Goal: Find specific page/section: Find specific page/section

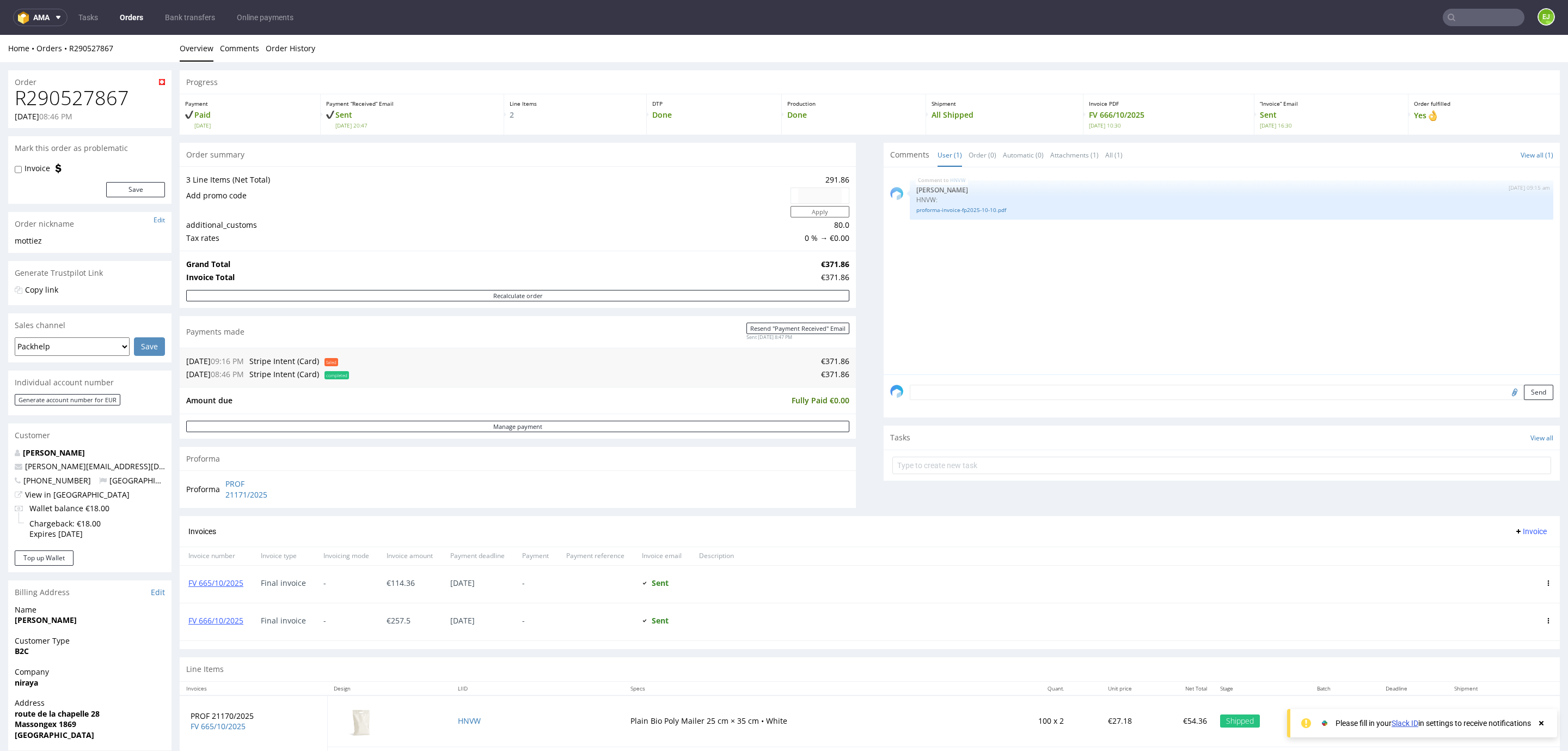
scroll to position [242, 0]
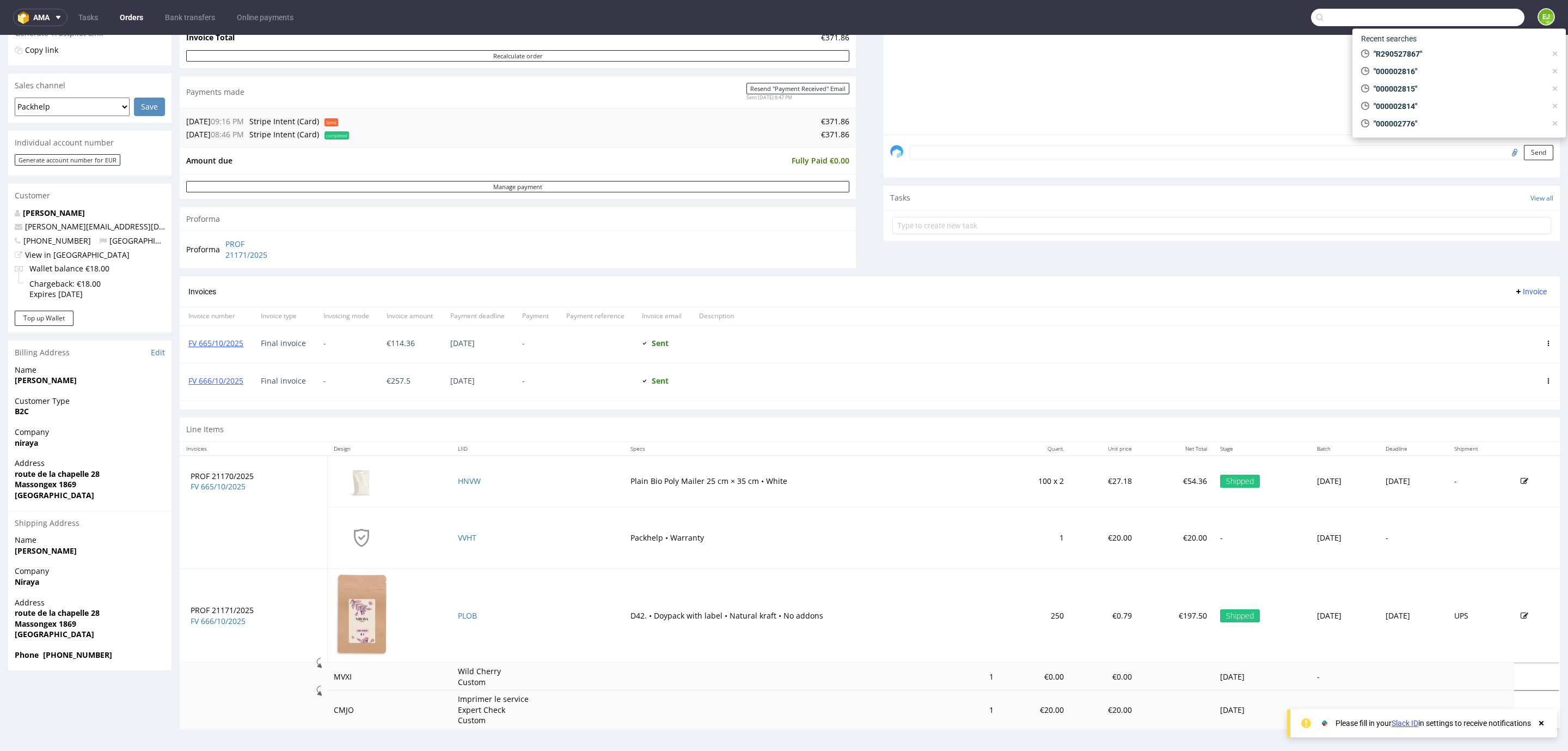
click at [1459, 22] on input "text" at bounding box center [1418, 17] width 214 height 18
paste input "R252306538"
type input "R252306538"
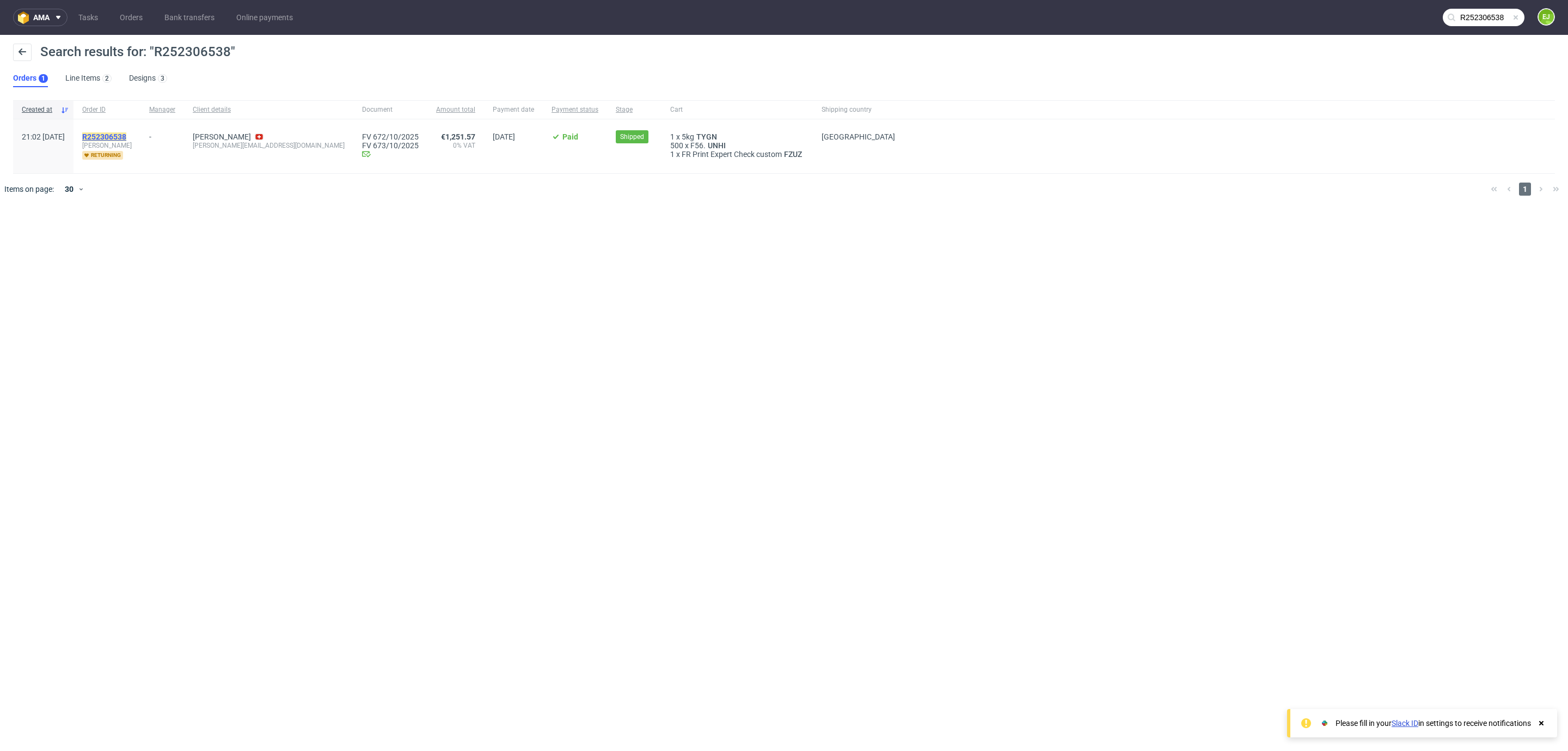
click at [127, 138] on mark "R252306538" at bounding box center [104, 136] width 44 height 9
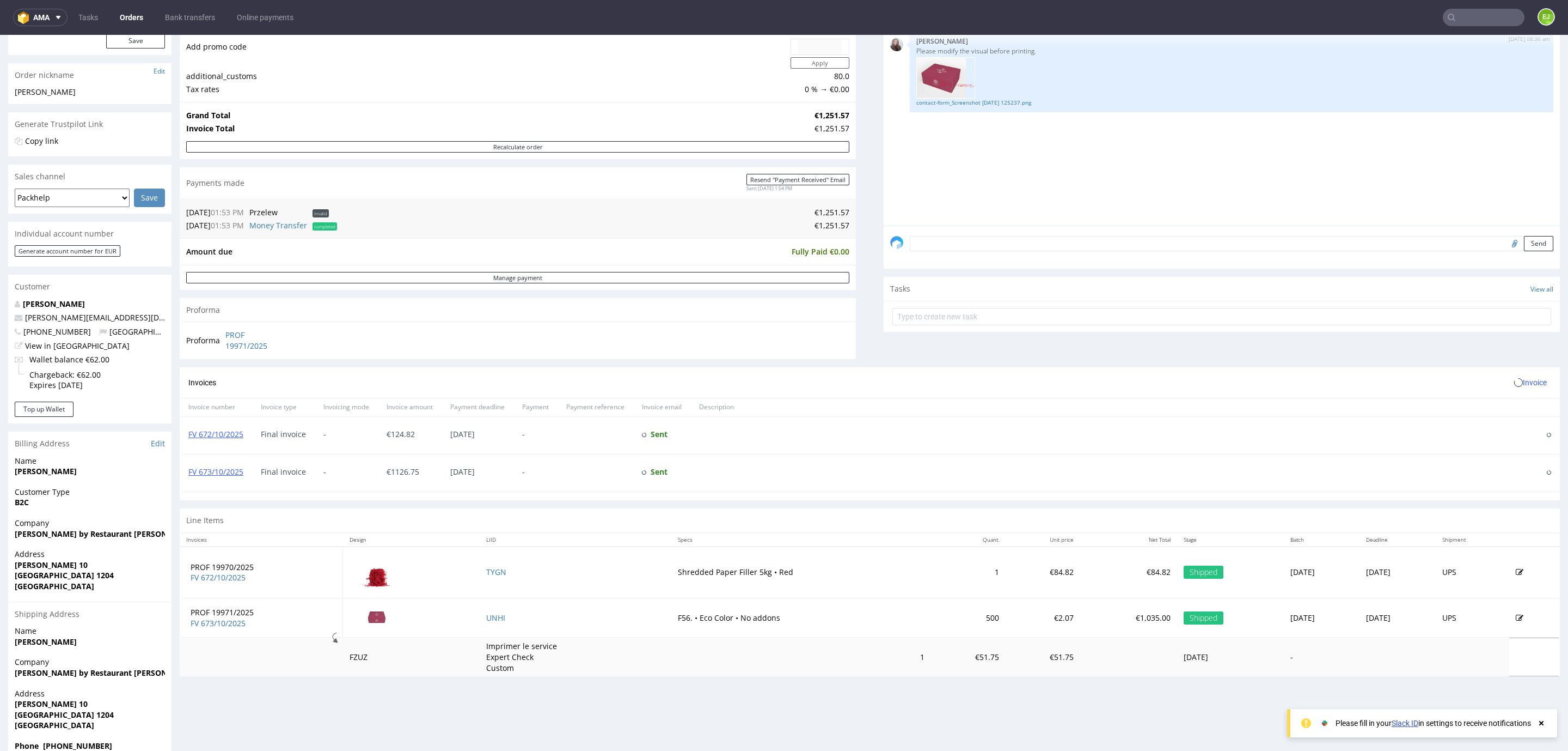
scroll to position [172, 0]
